Goal: Task Accomplishment & Management: Manage account settings

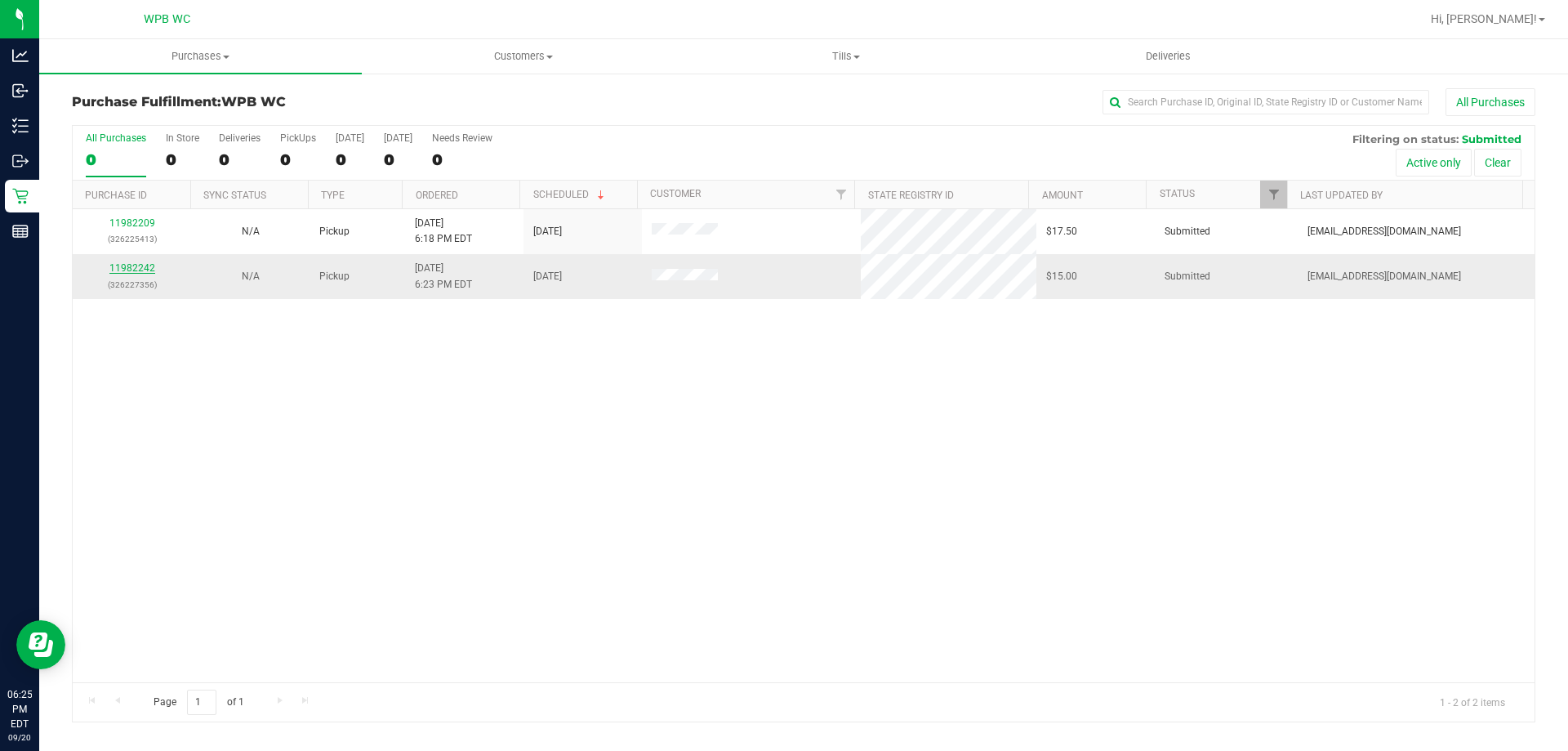
click at [141, 263] on link "11982242" at bounding box center [132, 268] width 45 height 12
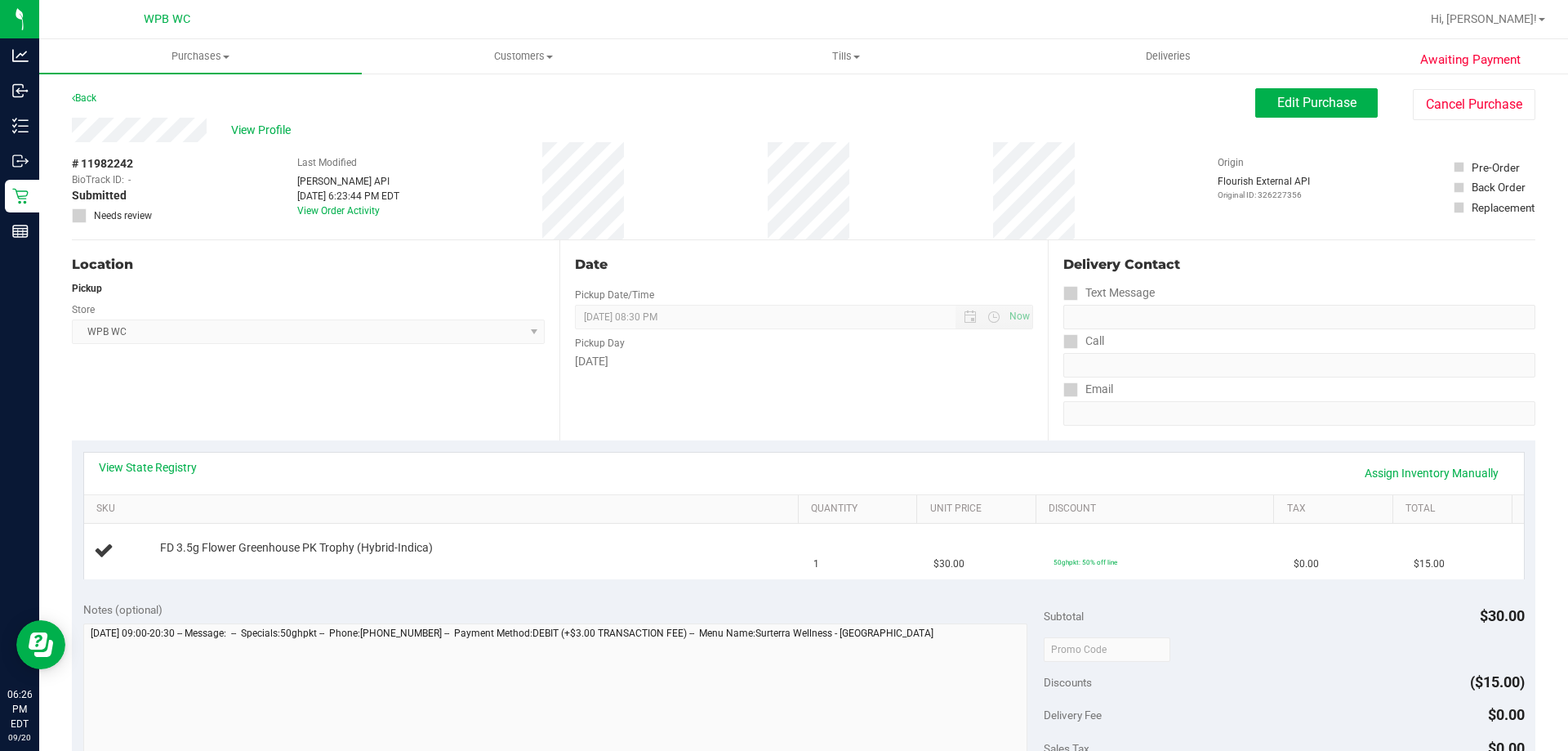
drag, startPoint x: 844, startPoint y: 456, endPoint x: 845, endPoint y: 448, distance: 8.1
click at [845, 456] on div "View State Registry Assign Inventory Manually" at bounding box center [803, 473] width 1440 height 42
click at [835, 417] on div "Date Pickup Date/Time [DATE] Now [DATE] 08:30 PM Now Pickup Day [DATE]" at bounding box center [802, 340] width 488 height 200
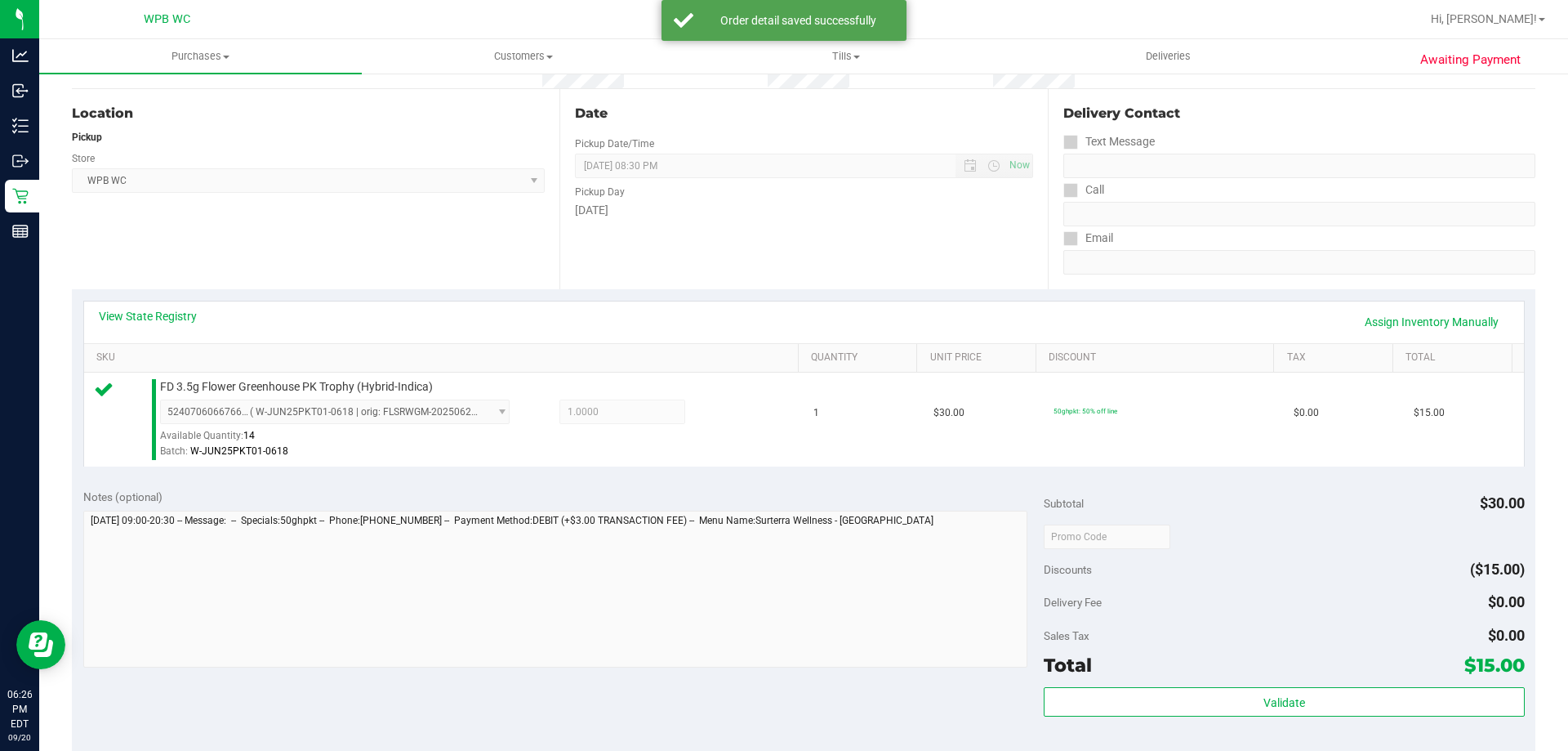
scroll to position [572, 0]
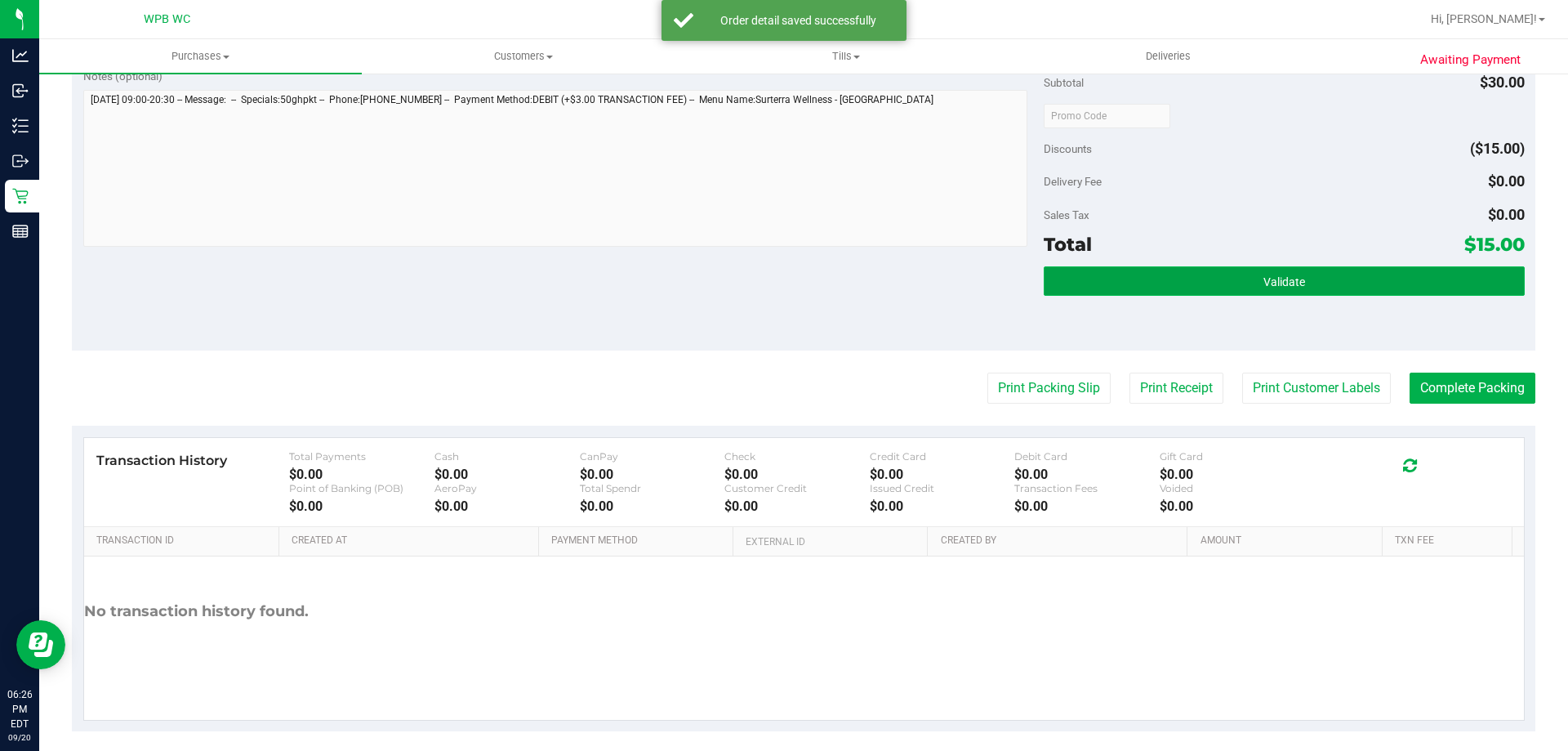
click at [1157, 276] on button "Validate" at bounding box center [1284, 281] width 480 height 29
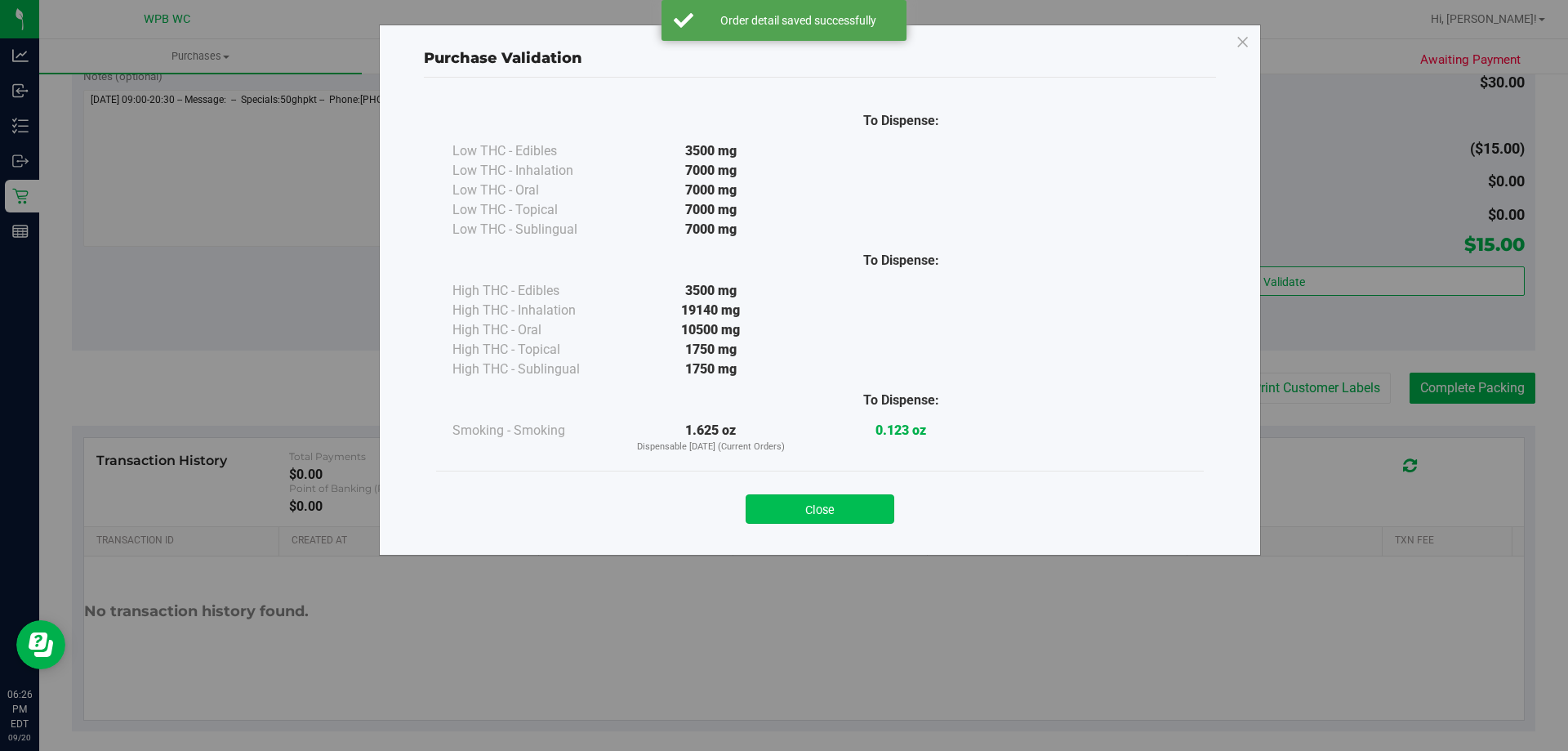
click at [873, 507] on button "Close" at bounding box center [819, 508] width 149 height 29
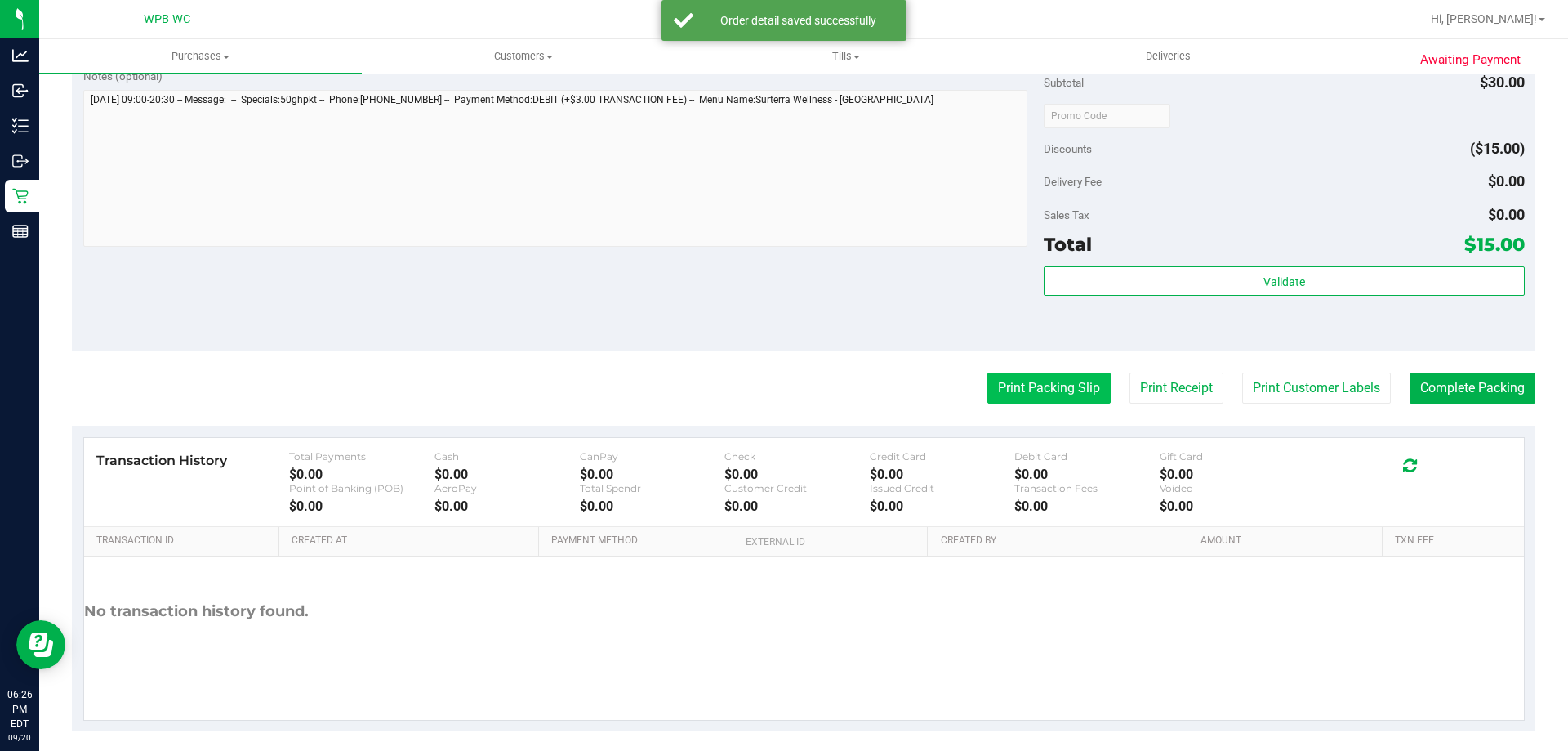
click at [1028, 392] on button "Print Packing Slip" at bounding box center [1048, 388] width 123 height 31
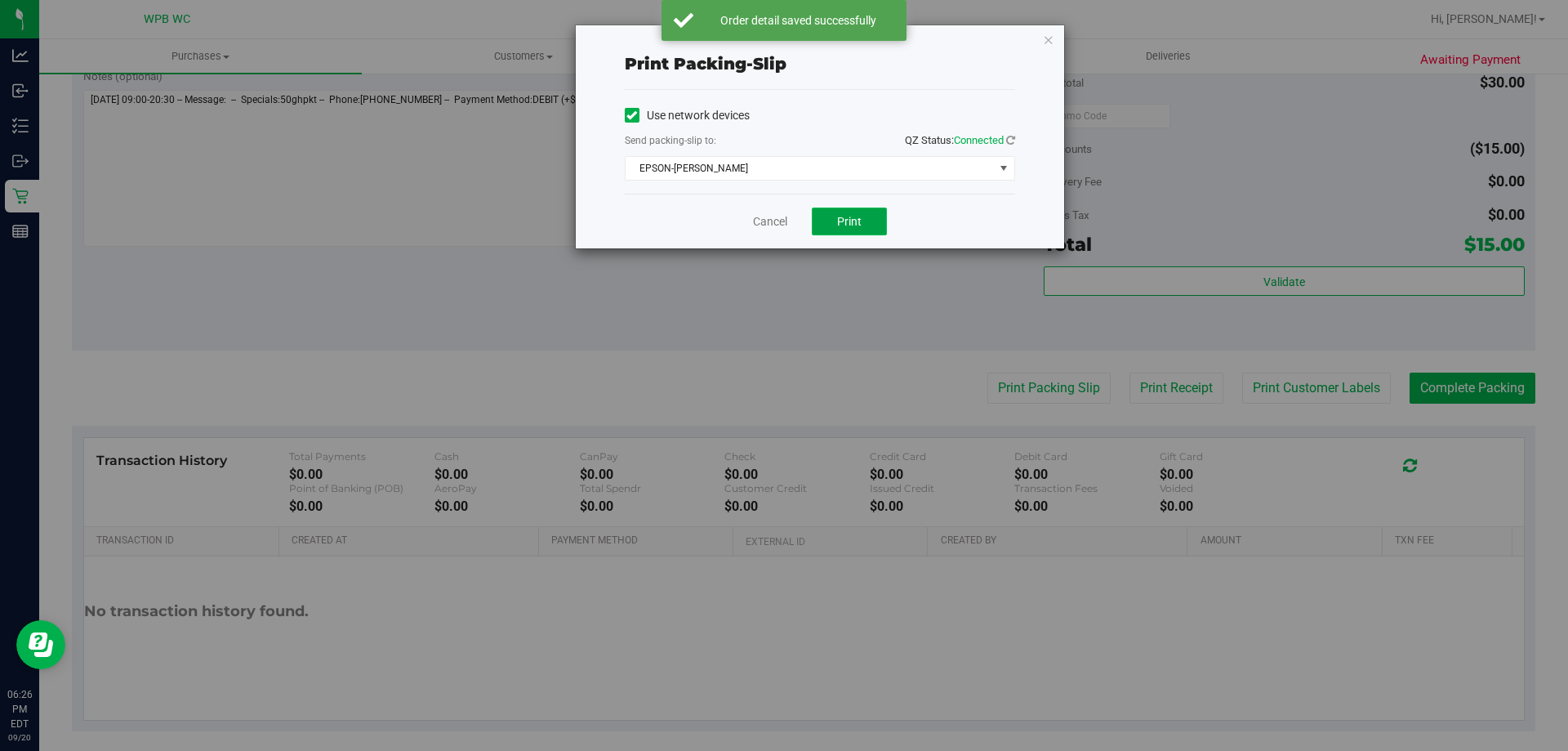
click at [860, 211] on button "Print" at bounding box center [849, 221] width 75 height 28
click at [781, 220] on link "Cancel" at bounding box center [769, 221] width 34 height 17
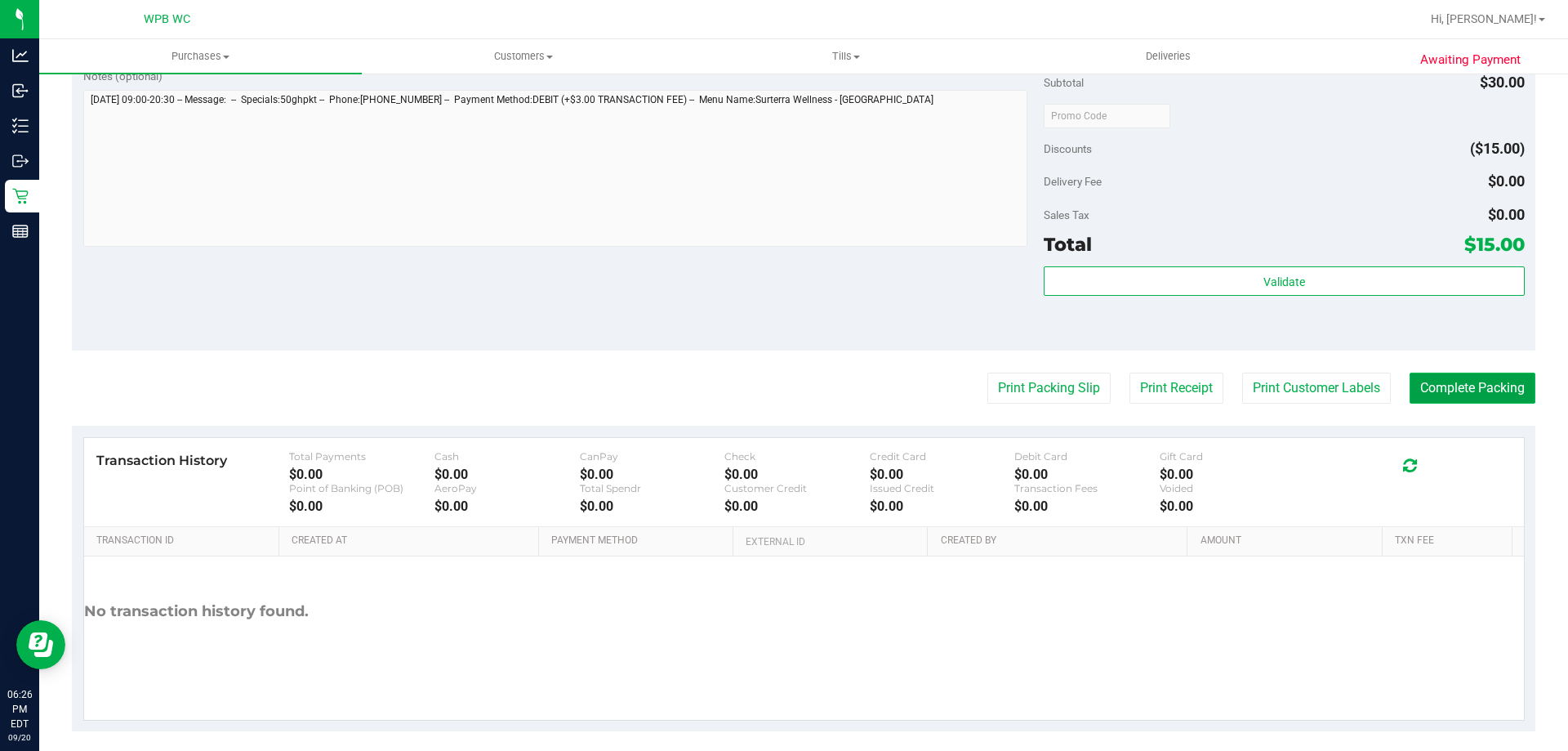
click at [1442, 393] on button "Complete Packing" at bounding box center [1472, 388] width 126 height 31
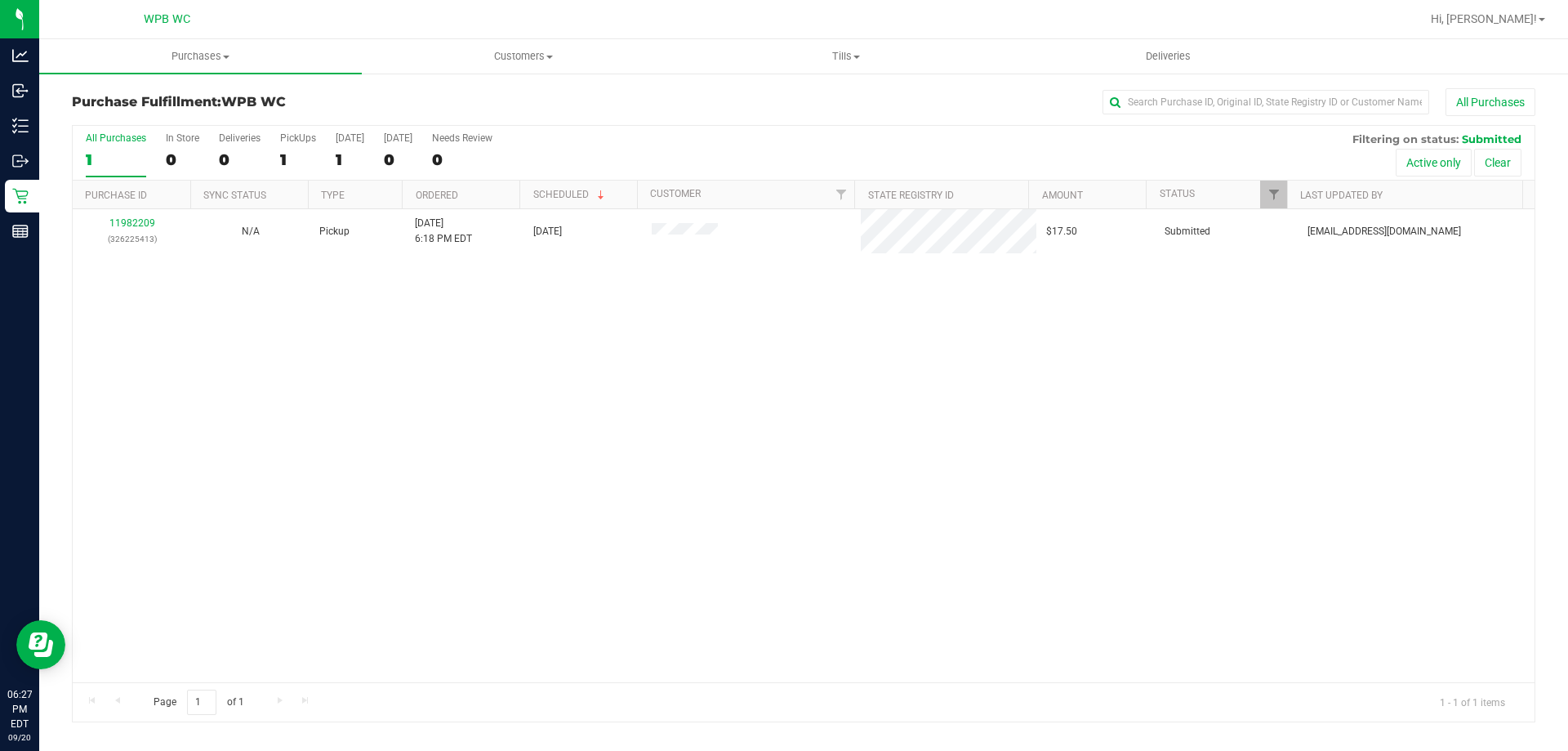
click at [1418, 384] on div "11982209 (326225413) N/A Pickup [DATE] 6:18 PM EDT 9/20/2025 $17.50 Submitted […" at bounding box center [804, 445] width 1462 height 473
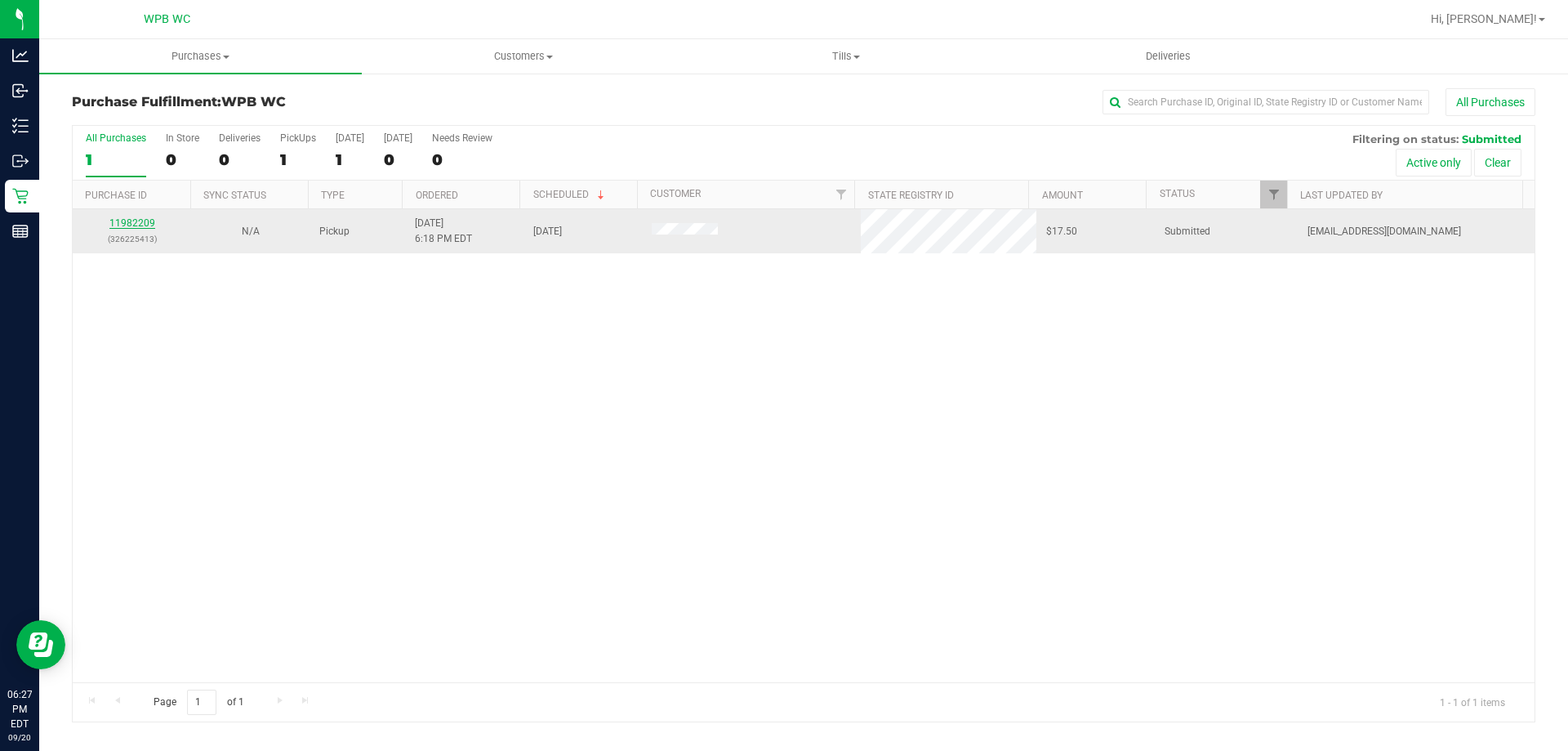
click at [138, 219] on link "11982209" at bounding box center [132, 223] width 45 height 12
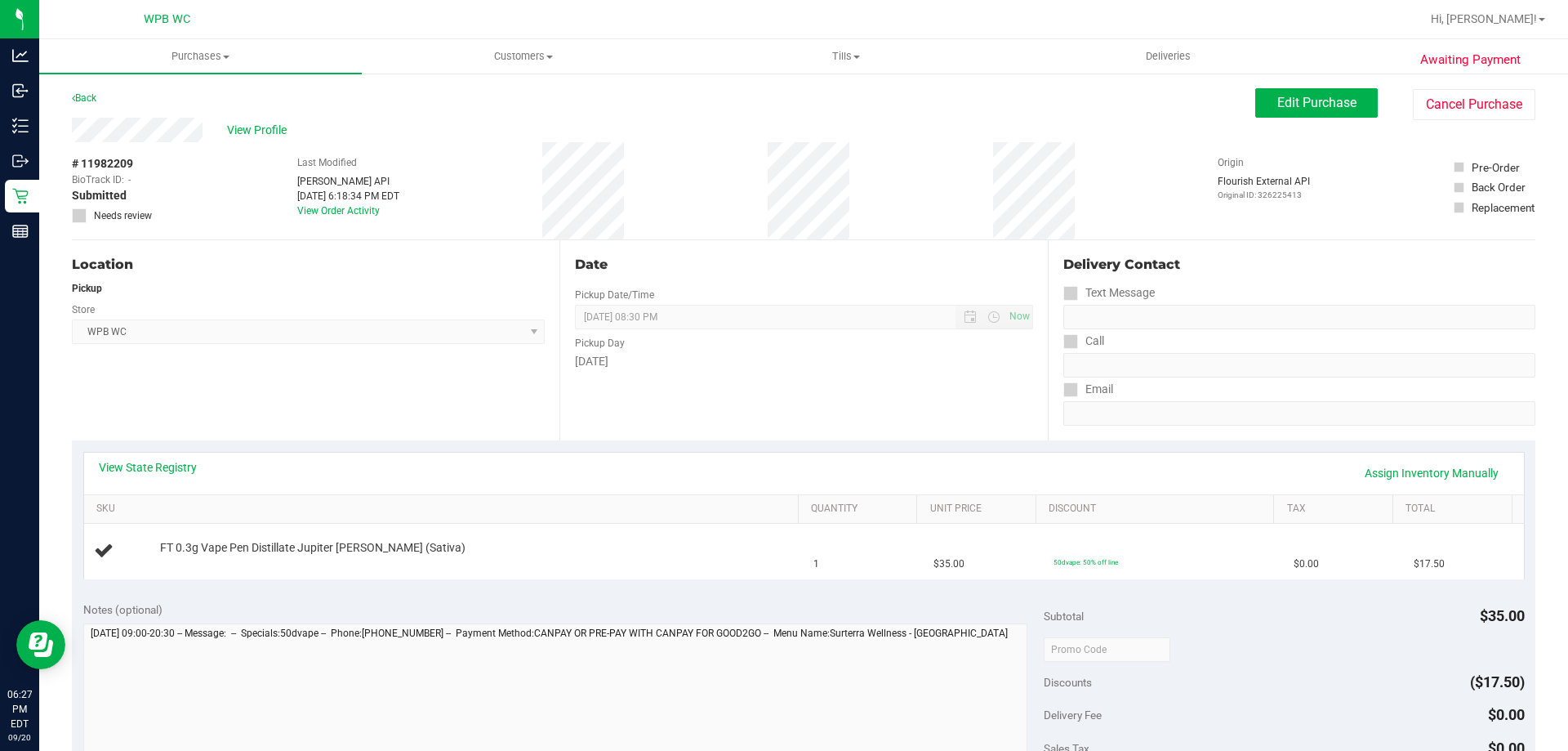
click at [765, 419] on div "Date Pickup Date/Time [DATE] Now [DATE] 08:30 PM Now Pickup Day [DATE]" at bounding box center [802, 340] width 488 height 200
click at [593, 568] on td "FT 0.3g Vape Pen Distillate Jupiter [PERSON_NAME] (Sativa)" at bounding box center [444, 550] width 720 height 54
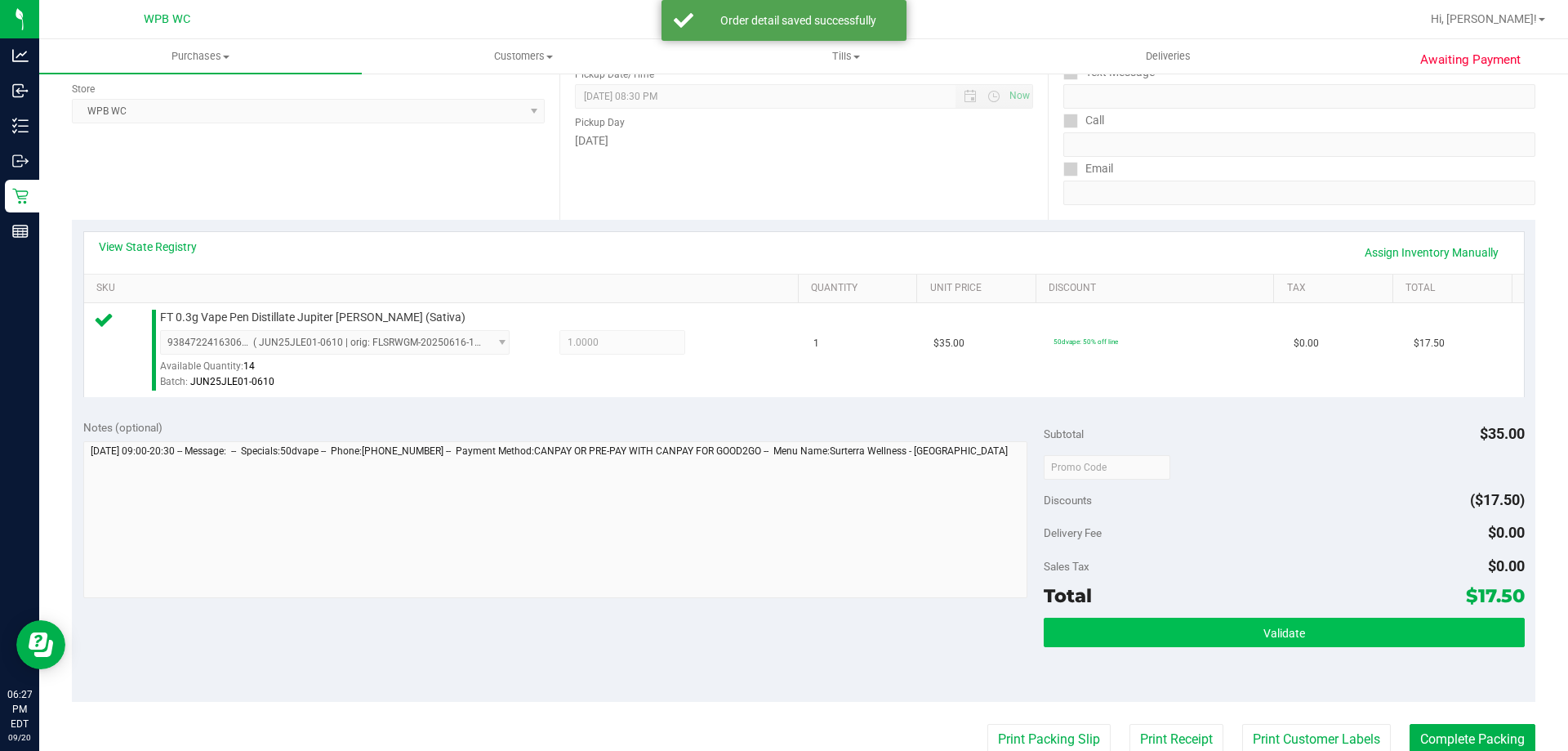
scroll to position [491, 0]
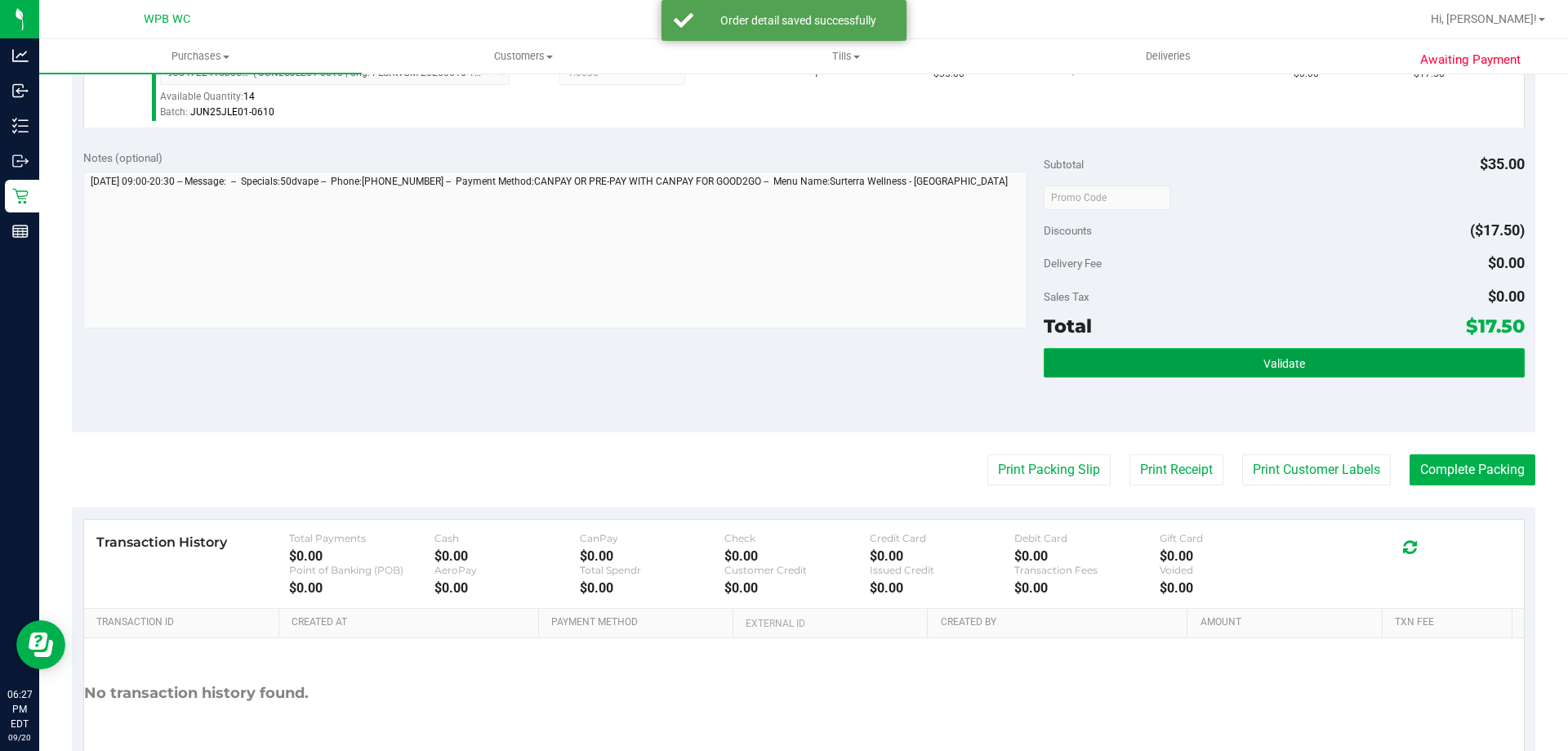
click at [1370, 358] on button "Validate" at bounding box center [1284, 362] width 480 height 29
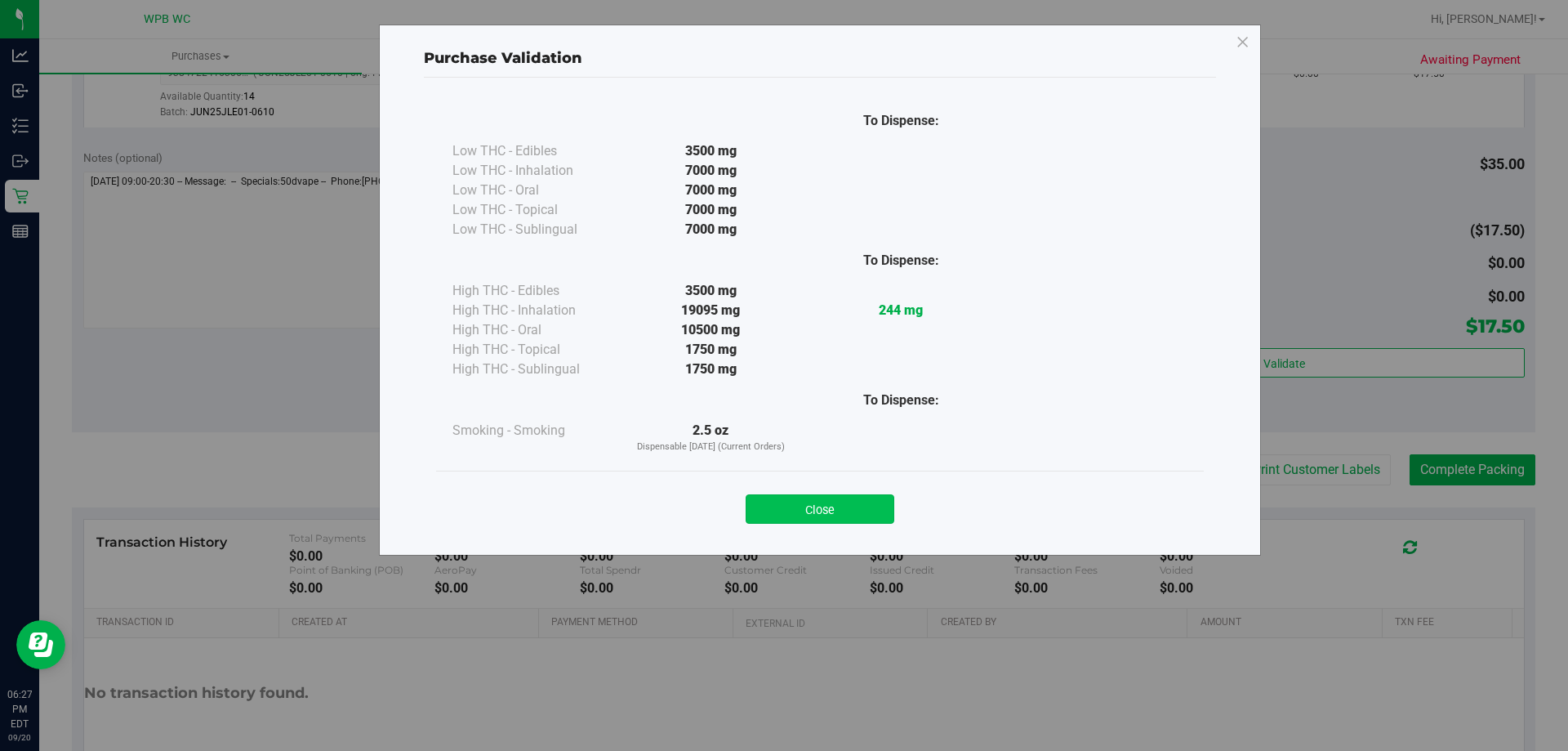
click at [869, 503] on button "Close" at bounding box center [819, 508] width 149 height 29
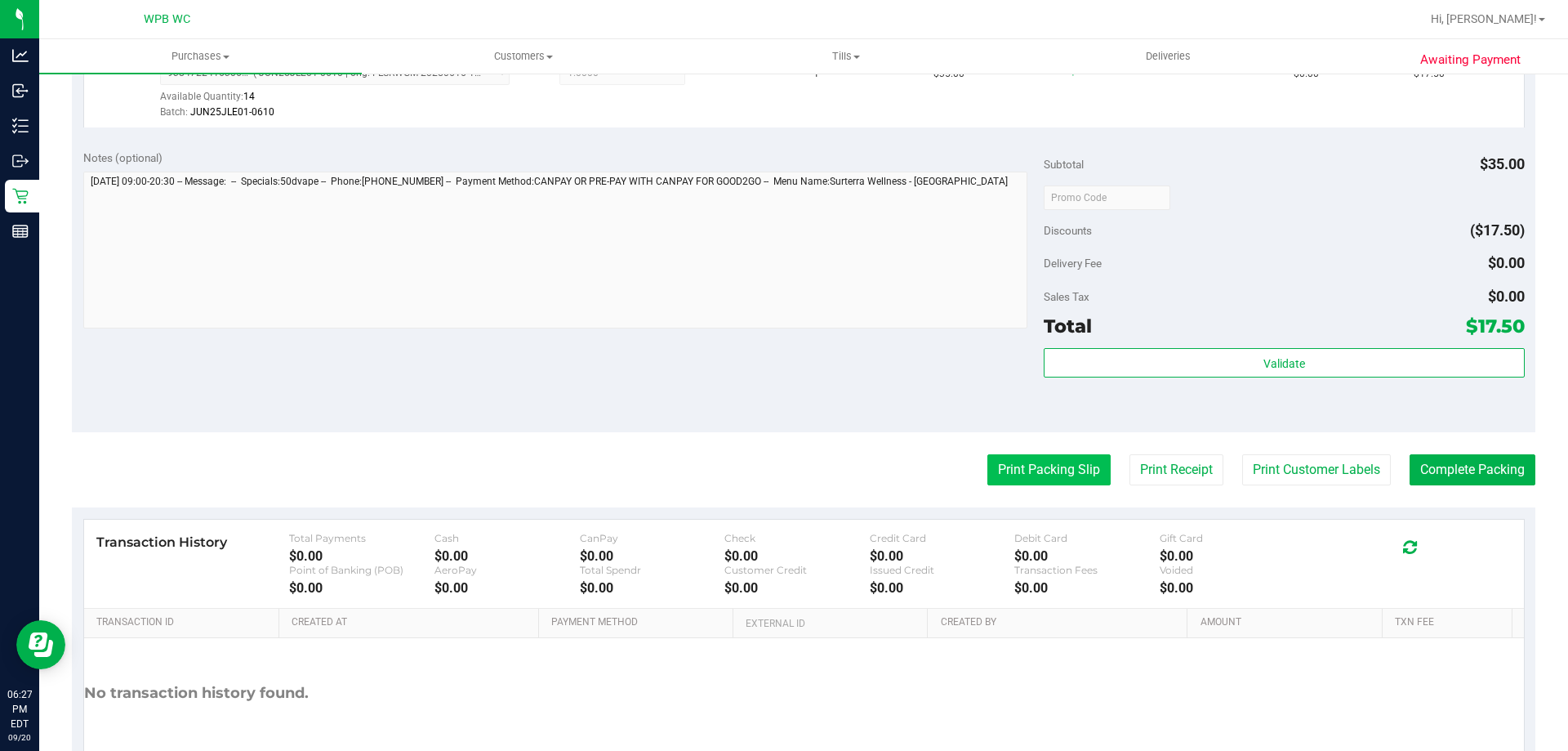
click at [1026, 475] on button "Print Packing Slip" at bounding box center [1048, 469] width 123 height 31
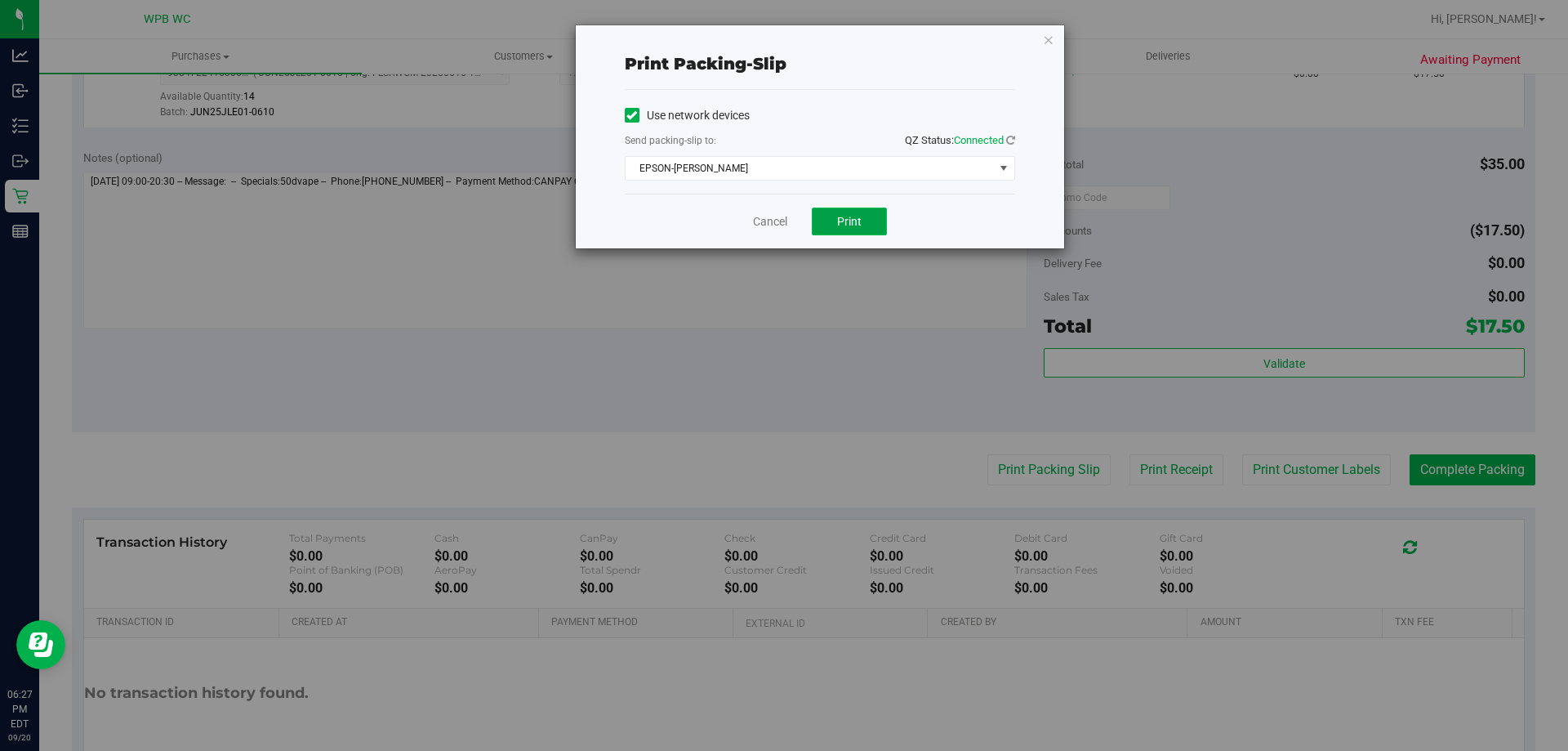
click at [845, 220] on span "Print" at bounding box center [849, 221] width 24 height 13
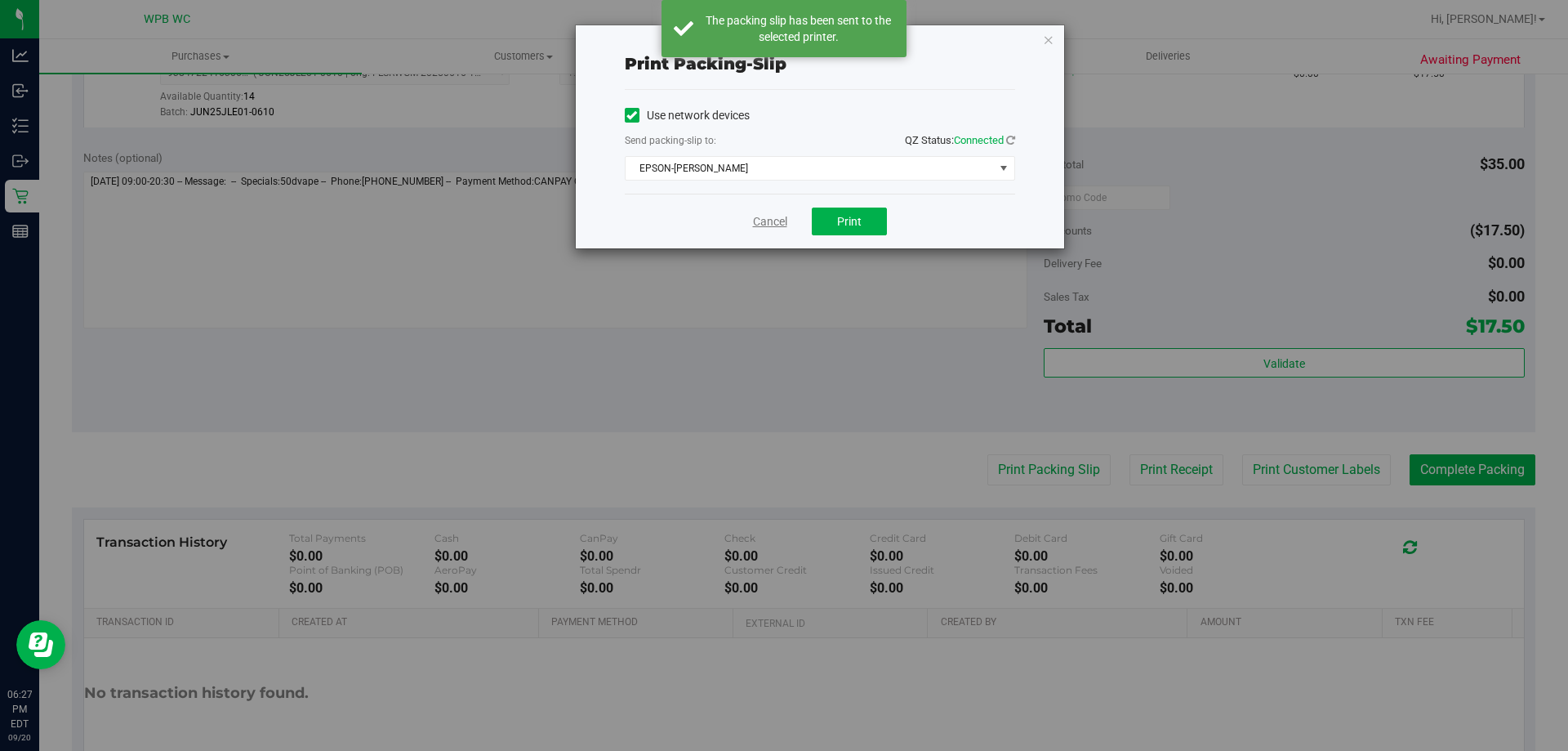
click at [772, 227] on link "Cancel" at bounding box center [769, 221] width 34 height 17
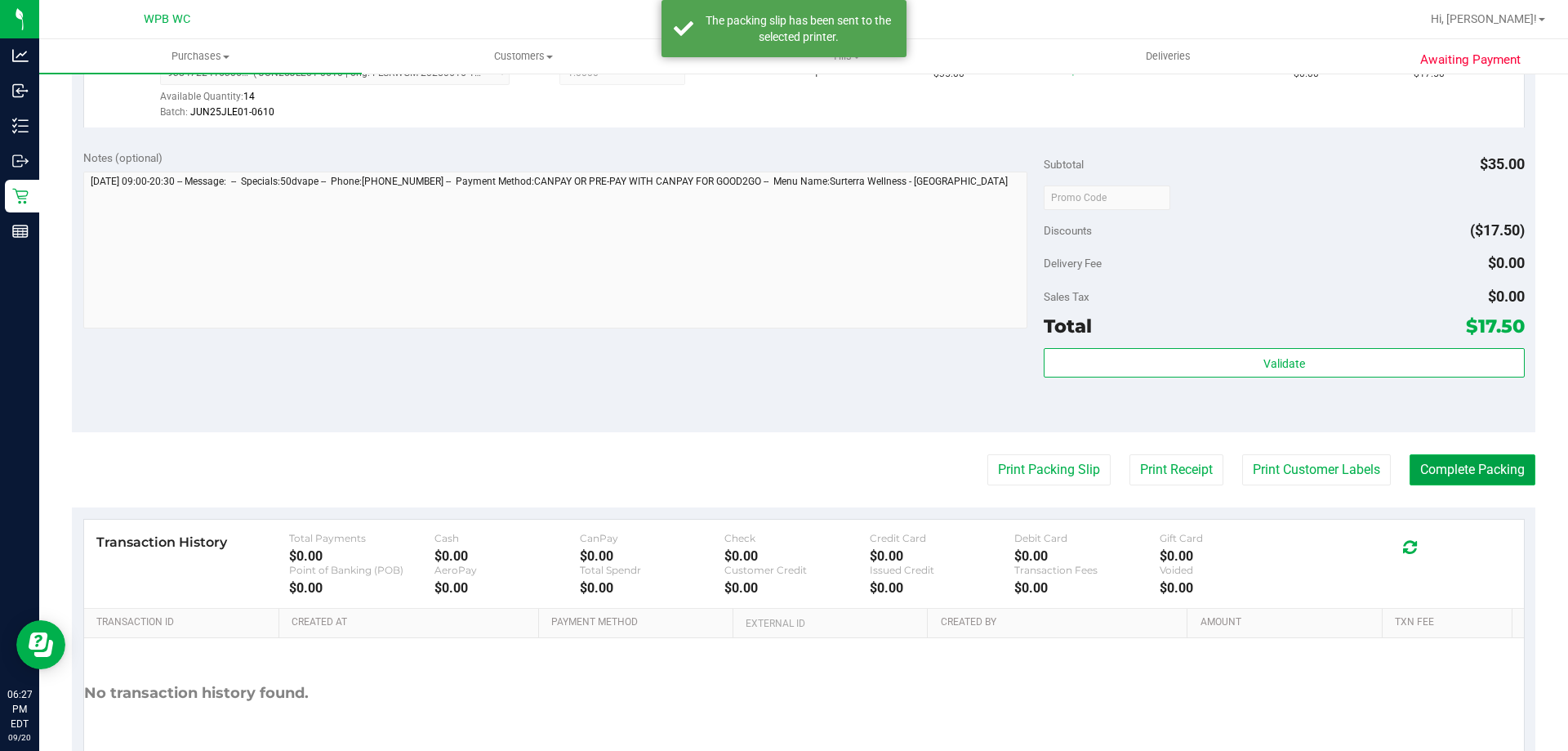
click at [1439, 475] on button "Complete Packing" at bounding box center [1472, 469] width 126 height 31
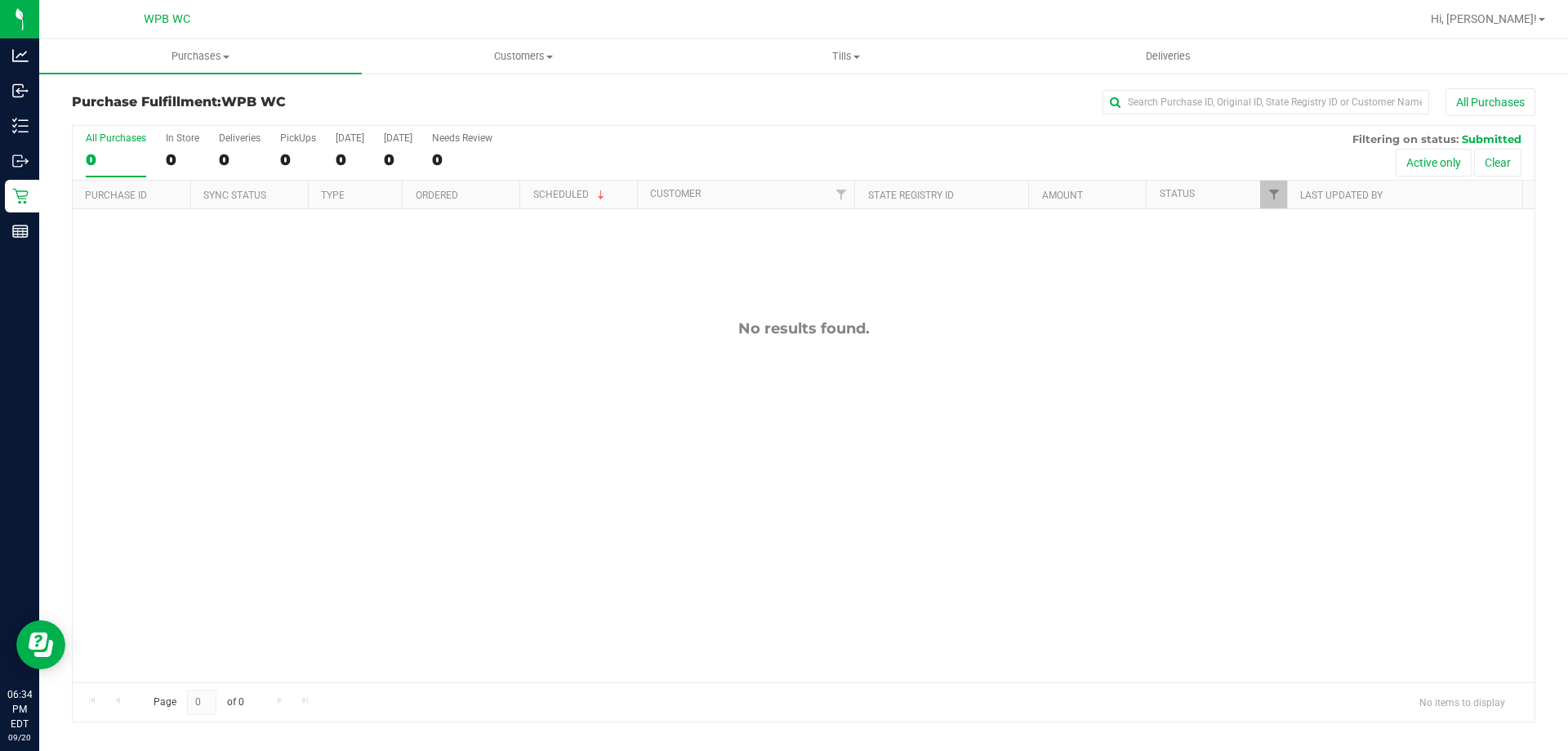
click at [423, 603] on div "No results found." at bounding box center [804, 500] width 1462 height 583
